Goal: Transaction & Acquisition: Purchase product/service

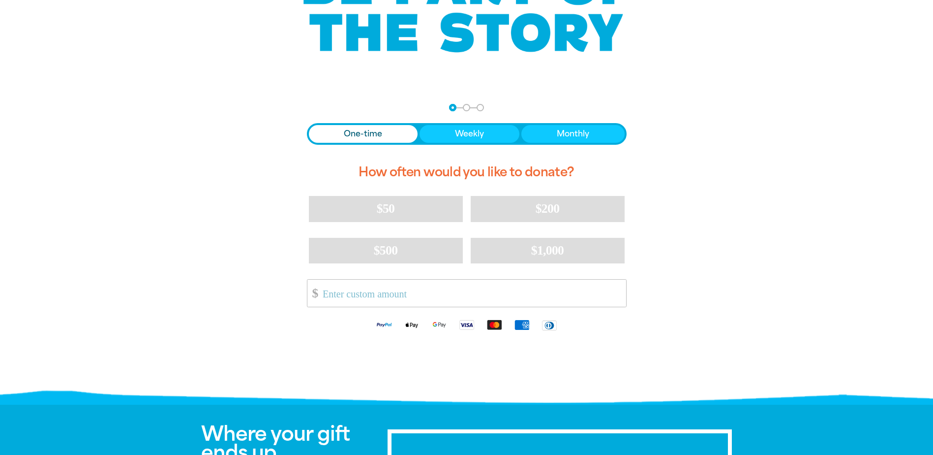
scroll to position [148, 0]
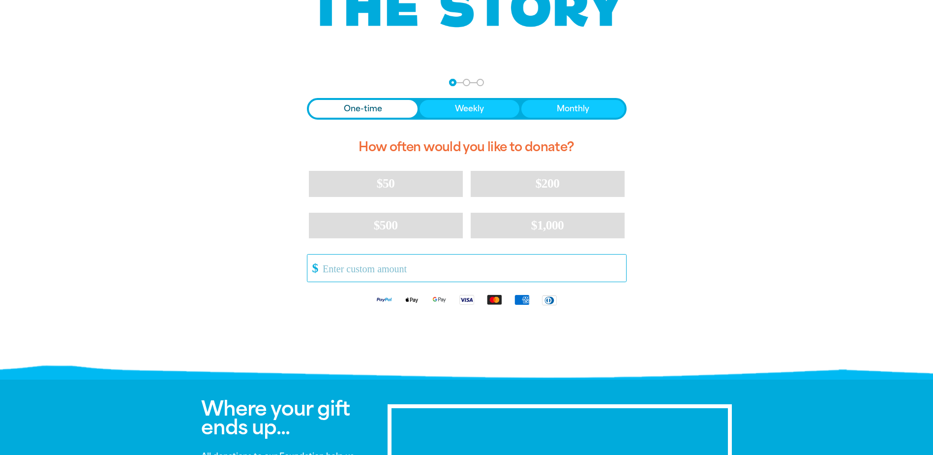
click at [333, 265] on input "Other Amount" at bounding box center [471, 267] width 310 height 27
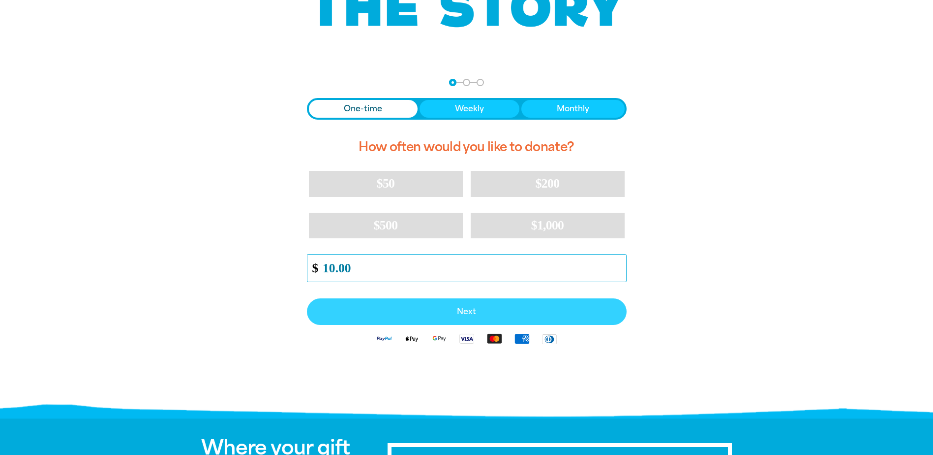
type input "10.00"
click at [385, 318] on button "Next" at bounding box center [467, 311] width 320 height 27
select select "AU"
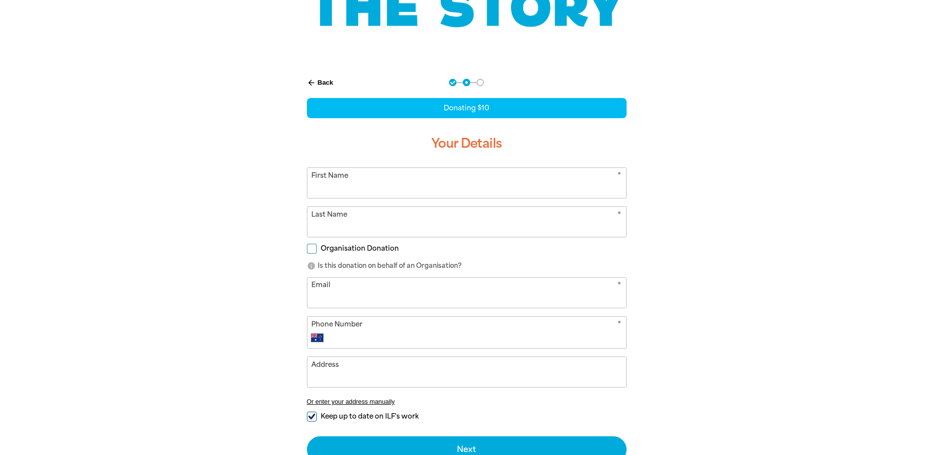
click at [373, 174] on input "First Name" at bounding box center [466, 183] width 319 height 30
type input "[PERSON_NAME]"
click at [347, 222] on input "Last Name" at bounding box center [466, 222] width 319 height 30
type input "[PERSON_NAME]"
click at [336, 290] on input "Email" at bounding box center [466, 292] width 319 height 30
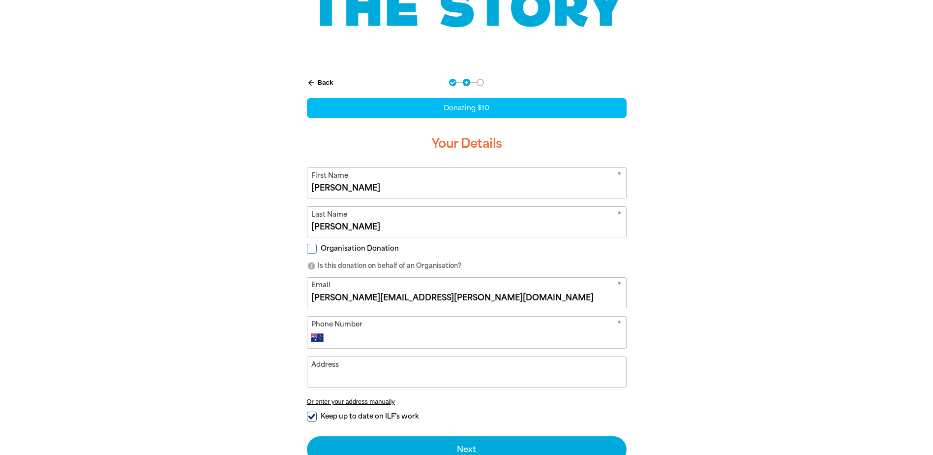
type input "[PERSON_NAME][EMAIL_ADDRESS][PERSON_NAME][DOMAIN_NAME]"
click at [355, 336] on input "Phone Number" at bounding box center [476, 338] width 291 height 12
type input "0419 303 581"
click at [369, 377] on input "Address" at bounding box center [466, 372] width 319 height 30
click at [312, 415] on input "Keep up to date on ILF's work" at bounding box center [312, 417] width 10 height 10
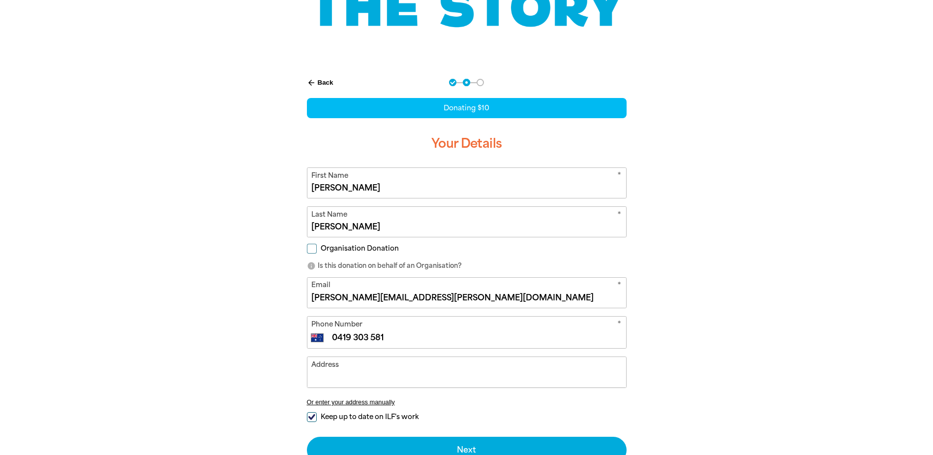
checkbox input "false"
click at [342, 386] on input "Address" at bounding box center [466, 372] width 319 height 30
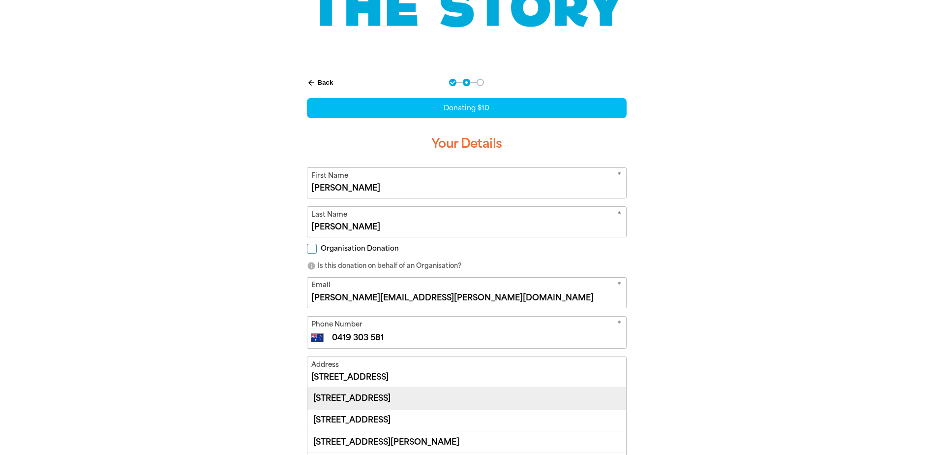
click at [387, 403] on div "[STREET_ADDRESS]" at bounding box center [466, 397] width 319 height 21
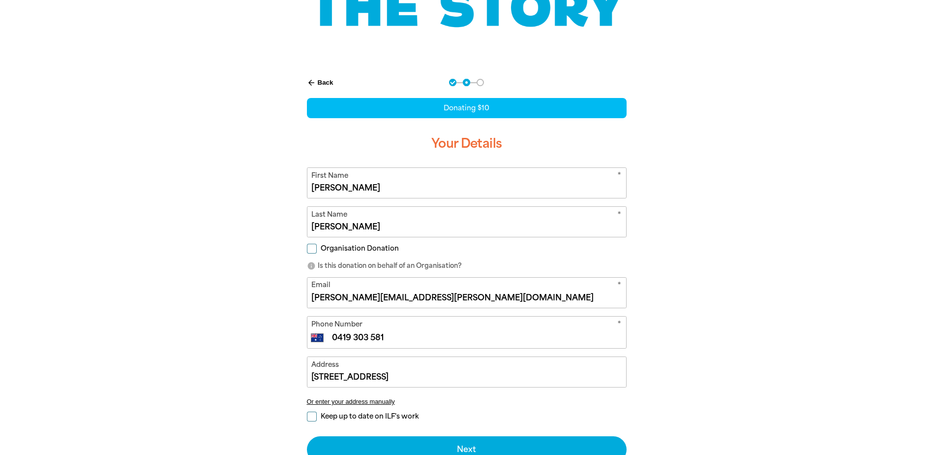
type input "[STREET_ADDRESS]"
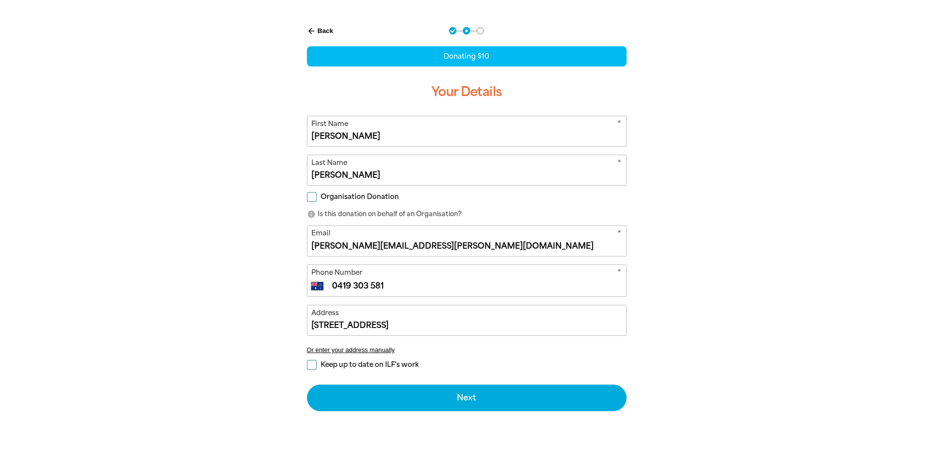
scroll to position [295, 0]
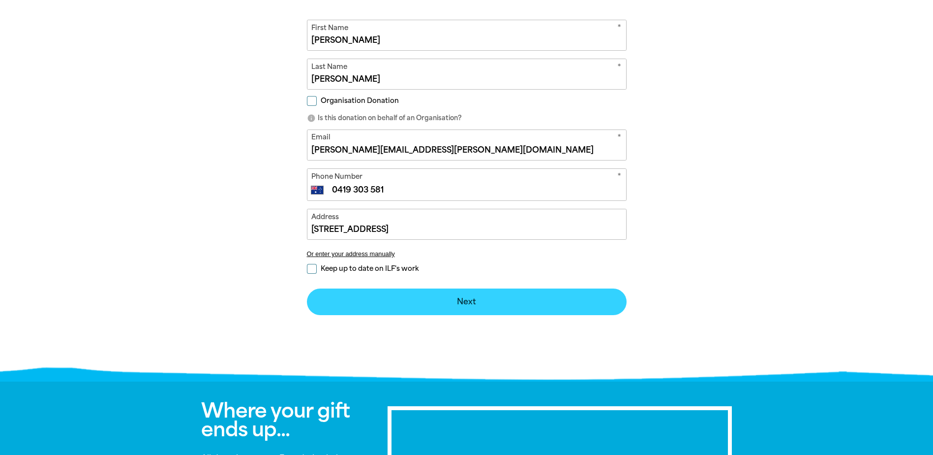
click at [472, 302] on button "Next chevron_right" at bounding box center [467, 301] width 320 height 27
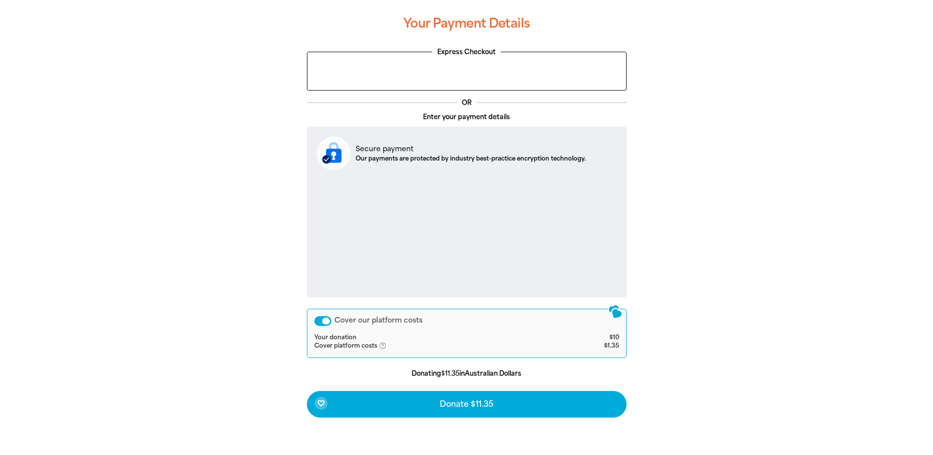
scroll to position [240, 0]
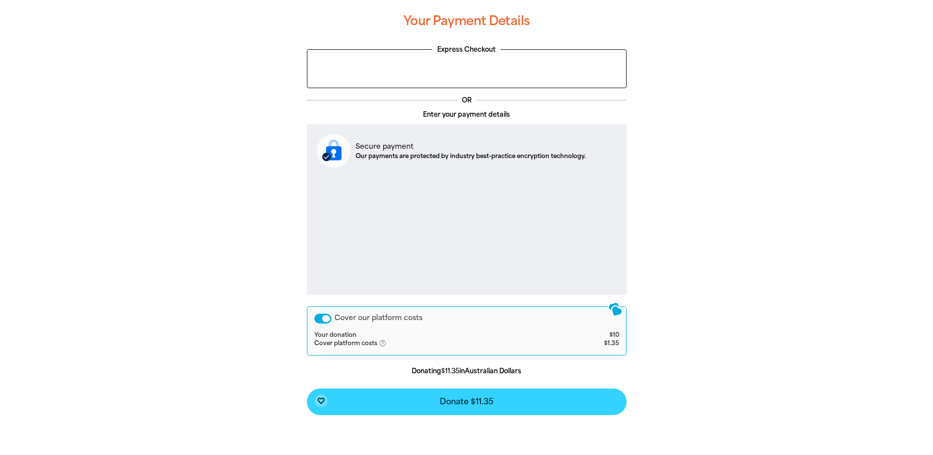
click at [444, 403] on span "Donate $11.35" at bounding box center [467, 401] width 54 height 8
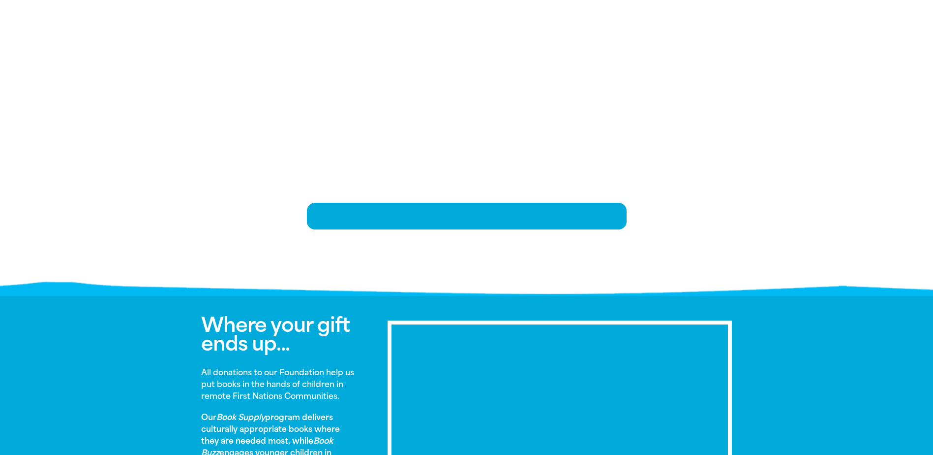
scroll to position [213, 0]
